Goal: Task Accomplishment & Management: Manage account settings

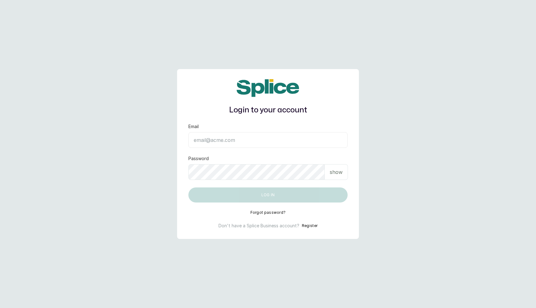
click at [231, 132] on div "Email" at bounding box center [268, 135] width 159 height 24
click at [230, 139] on input "Email" at bounding box center [268, 140] width 159 height 16
click at [152, 189] on main "Login to your account Email Password show Log in Forgot password? Don't have a …" at bounding box center [268, 154] width 536 height 308
click at [239, 137] on input "Email" at bounding box center [268, 140] width 159 height 16
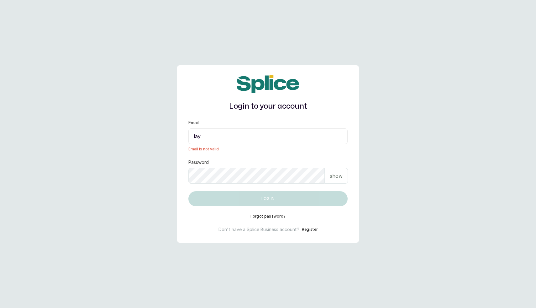
type input "[EMAIL_ADDRESS][DOMAIN_NAME]"
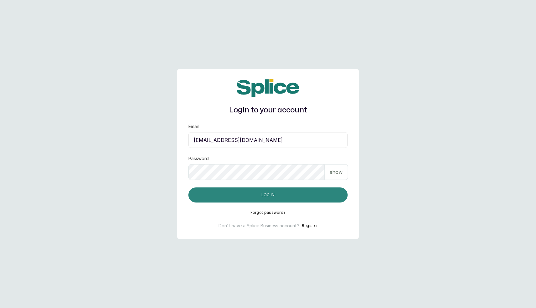
click at [270, 198] on button "Log in" at bounding box center [268, 194] width 159 height 15
click at [241, 198] on button "Log in" at bounding box center [268, 194] width 159 height 15
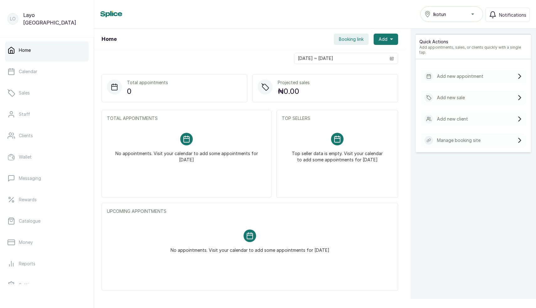
scroll to position [56, 0]
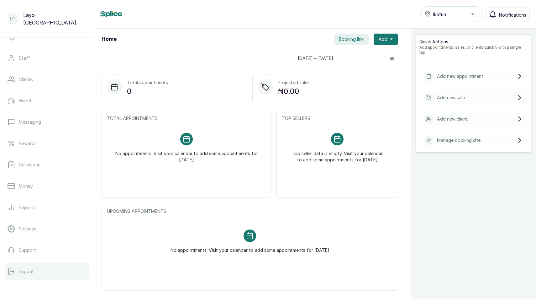
click at [25, 272] on p "Logout" at bounding box center [26, 271] width 15 height 6
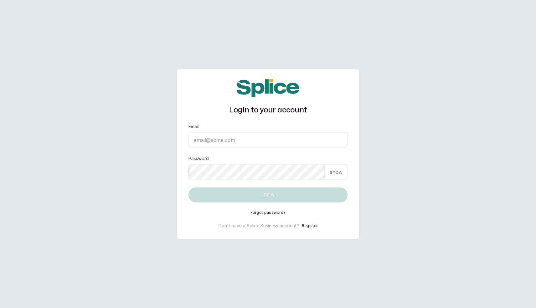
click at [244, 141] on input "Email" at bounding box center [268, 140] width 159 height 16
type input "layo@withsplice.com"
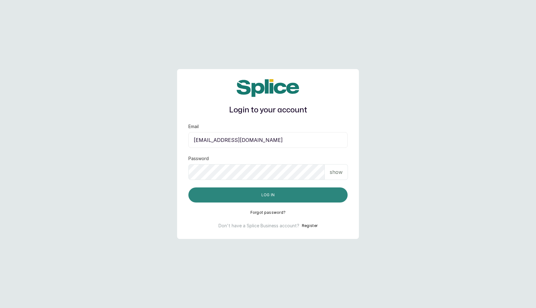
click at [255, 191] on button "Log in" at bounding box center [268, 194] width 159 height 15
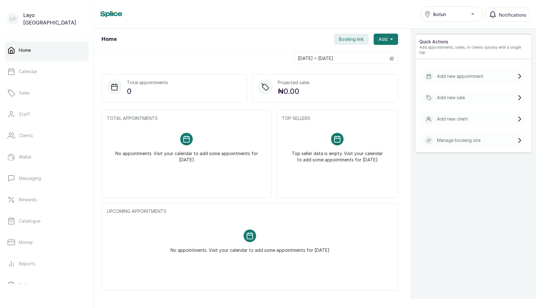
click at [293, 47] on div "Home Booking link Add" at bounding box center [250, 40] width 312 height 22
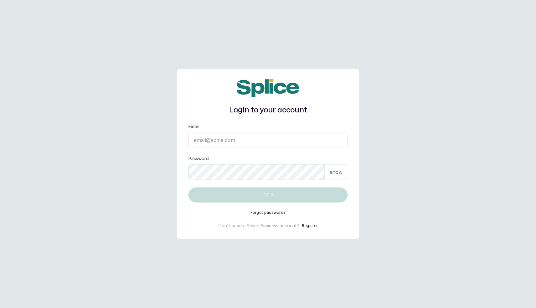
click at [230, 143] on input "Email" at bounding box center [268, 140] width 159 height 16
type input "[EMAIL_ADDRESS][DOMAIN_NAME]"
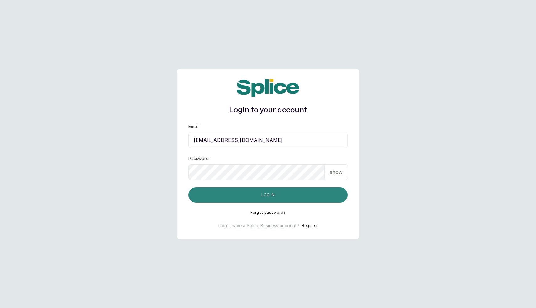
click at [255, 197] on button "Log in" at bounding box center [268, 194] width 159 height 15
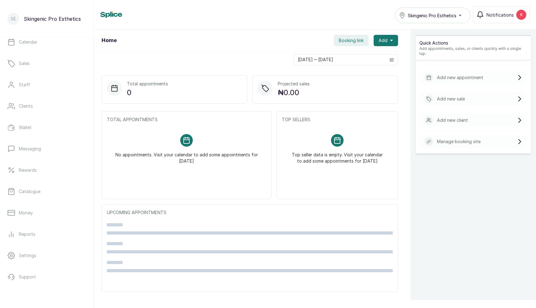
scroll to position [38, 0]
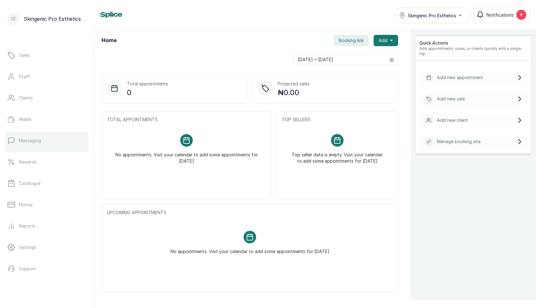
click at [32, 138] on p "Messaging" at bounding box center [30, 140] width 22 height 6
